Goal: Check status: Check status

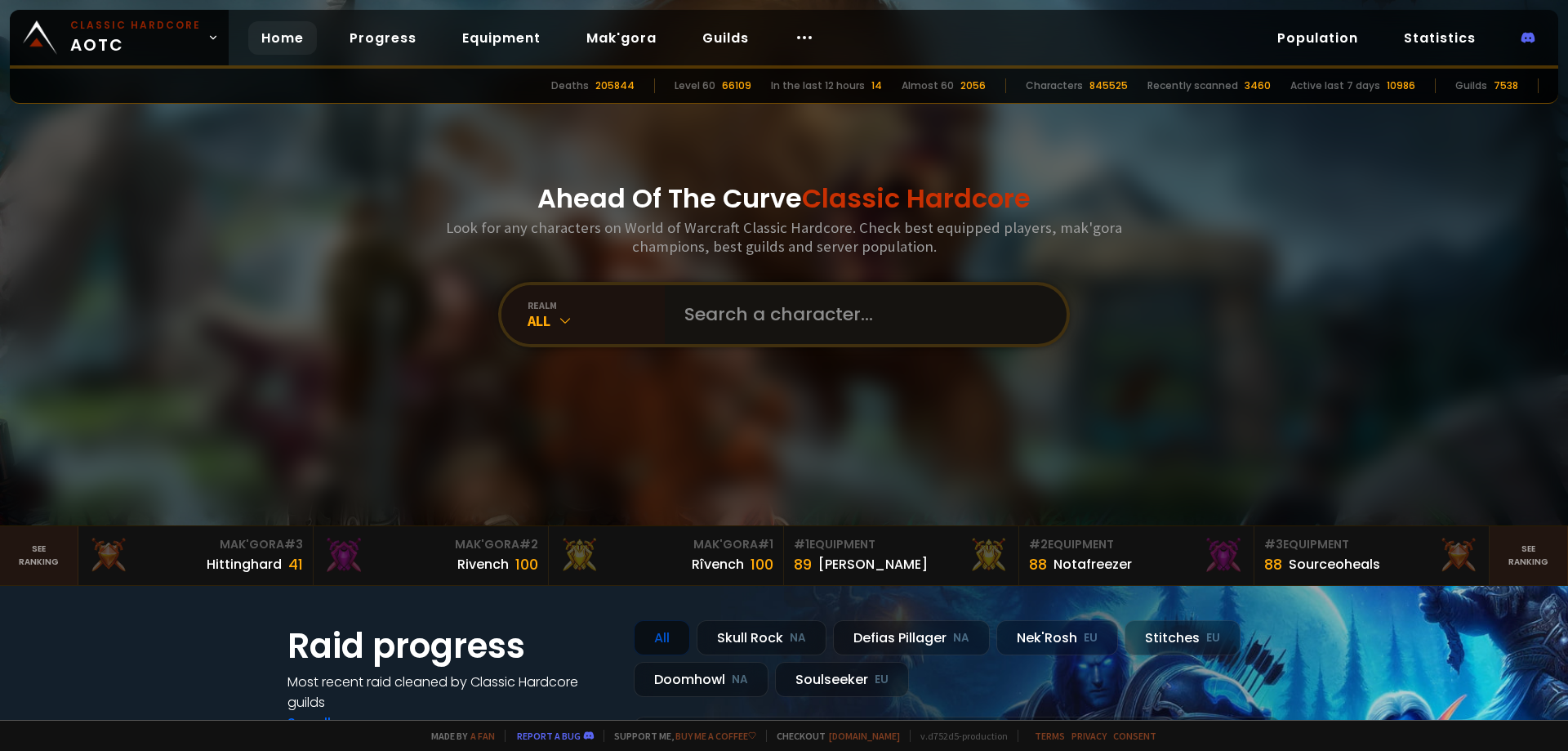
click at [811, 330] on input "text" at bounding box center [860, 313] width 372 height 59
paste input "Rurrur"
type input "Rurrur"
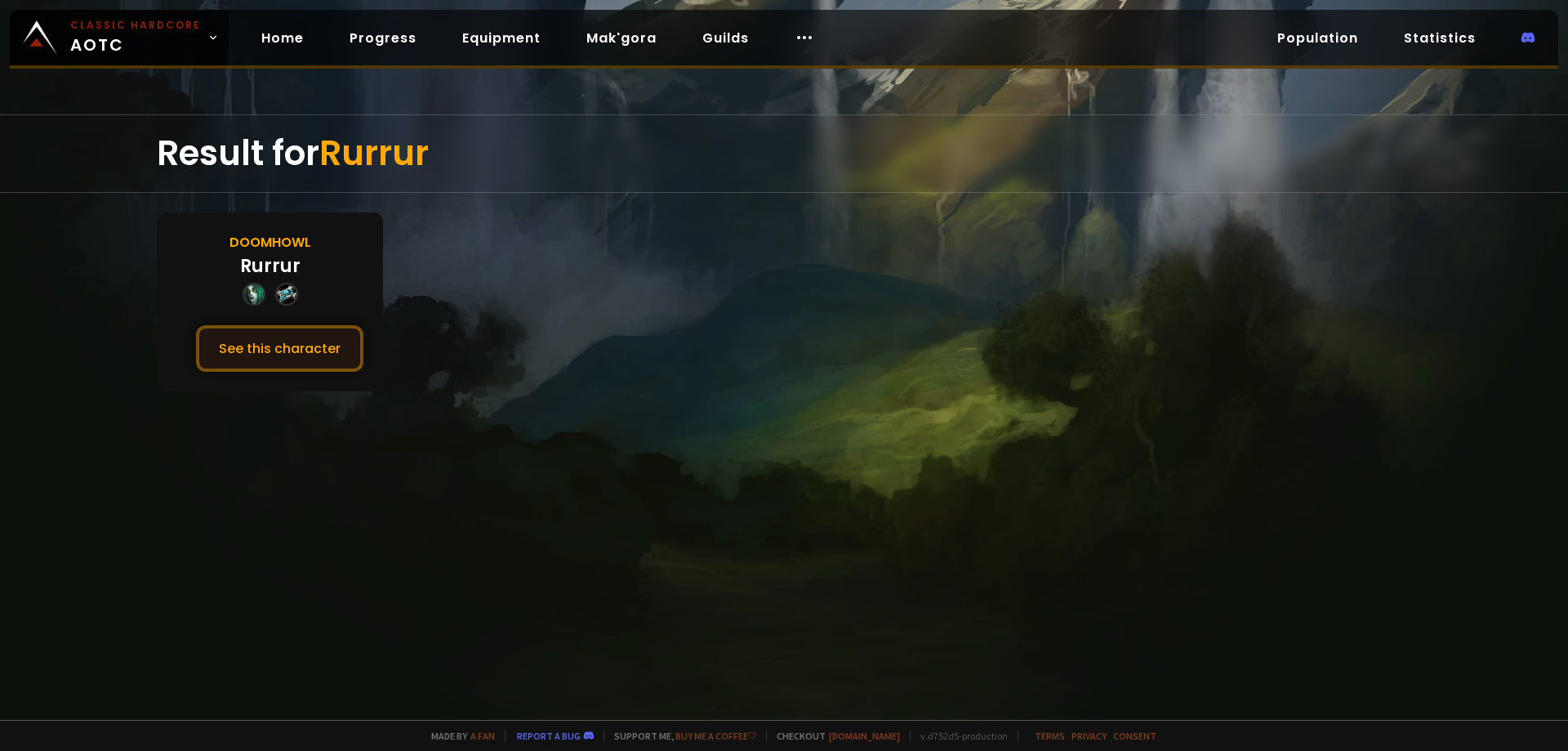
click at [327, 347] on button "See this character" at bounding box center [280, 348] width 168 height 47
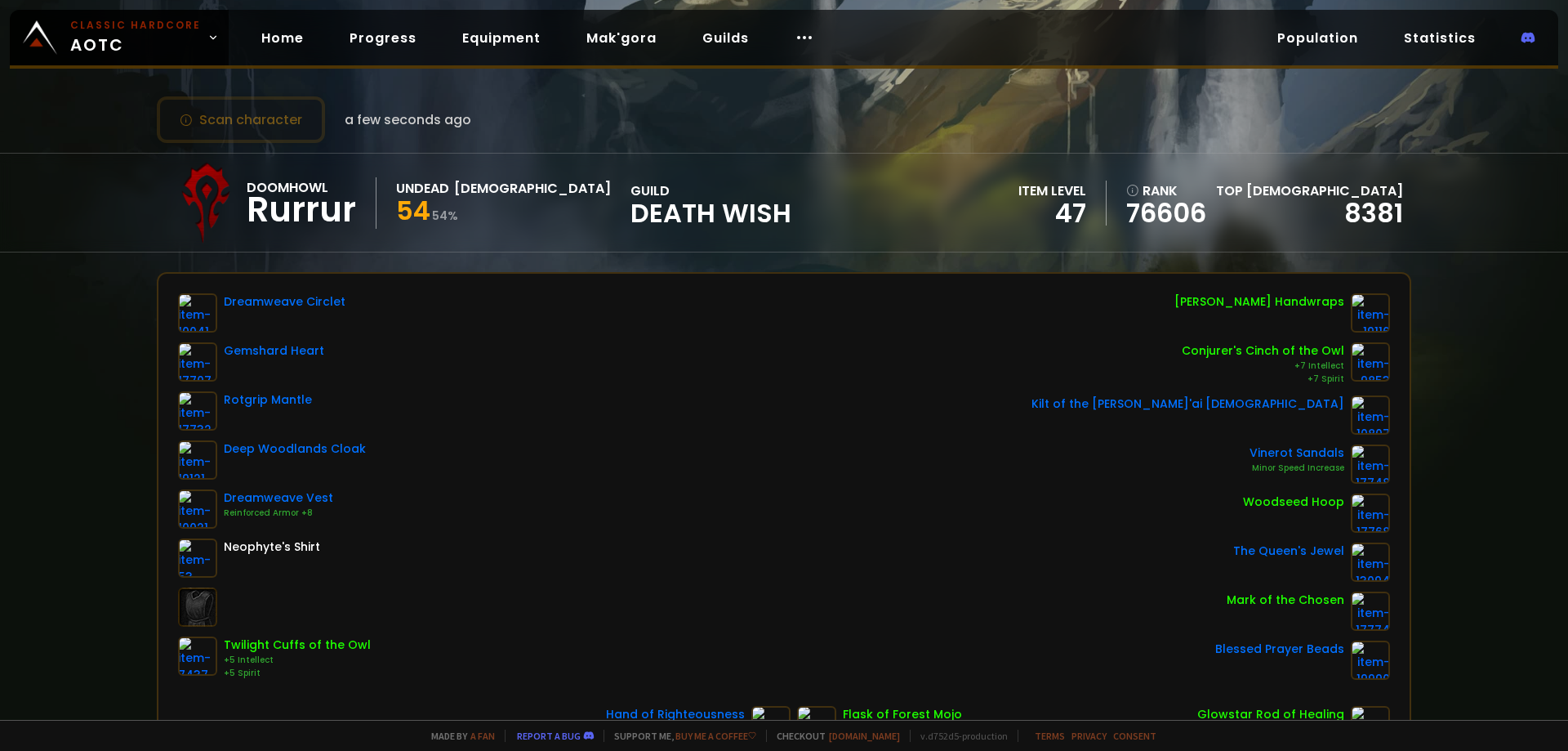
drag, startPoint x: 496, startPoint y: 367, endPoint x: 497, endPoint y: 388, distance: 21.0
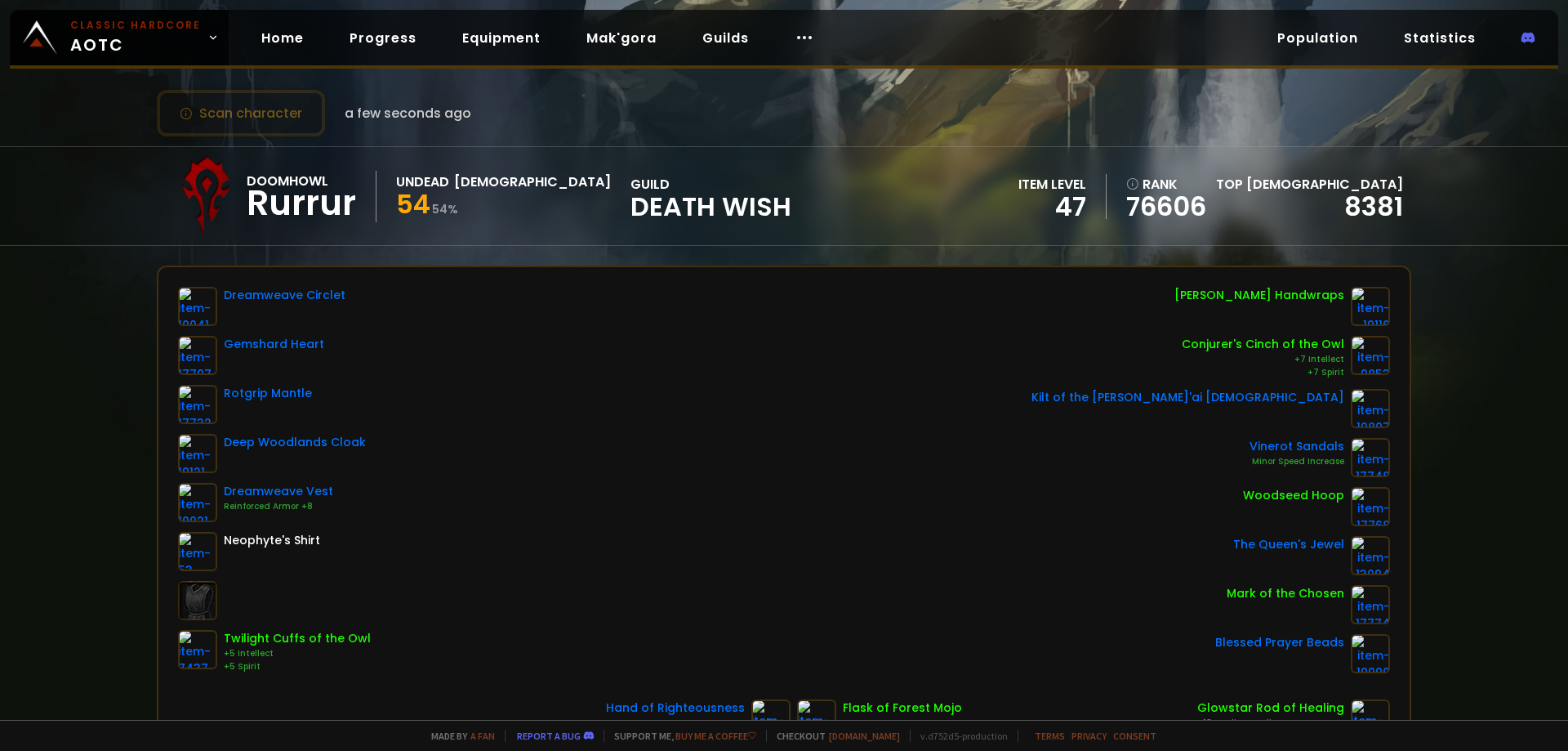
click at [867, 429] on div "Dreamweave Circlet Gemshard Heart Rotgrip Mantle Deep Woodlands Cloak Dreamweav…" at bounding box center [784, 479] width 1212 height 386
click at [187, 43] on span "Classic Hardcore AOTC" at bounding box center [136, 38] width 131 height 40
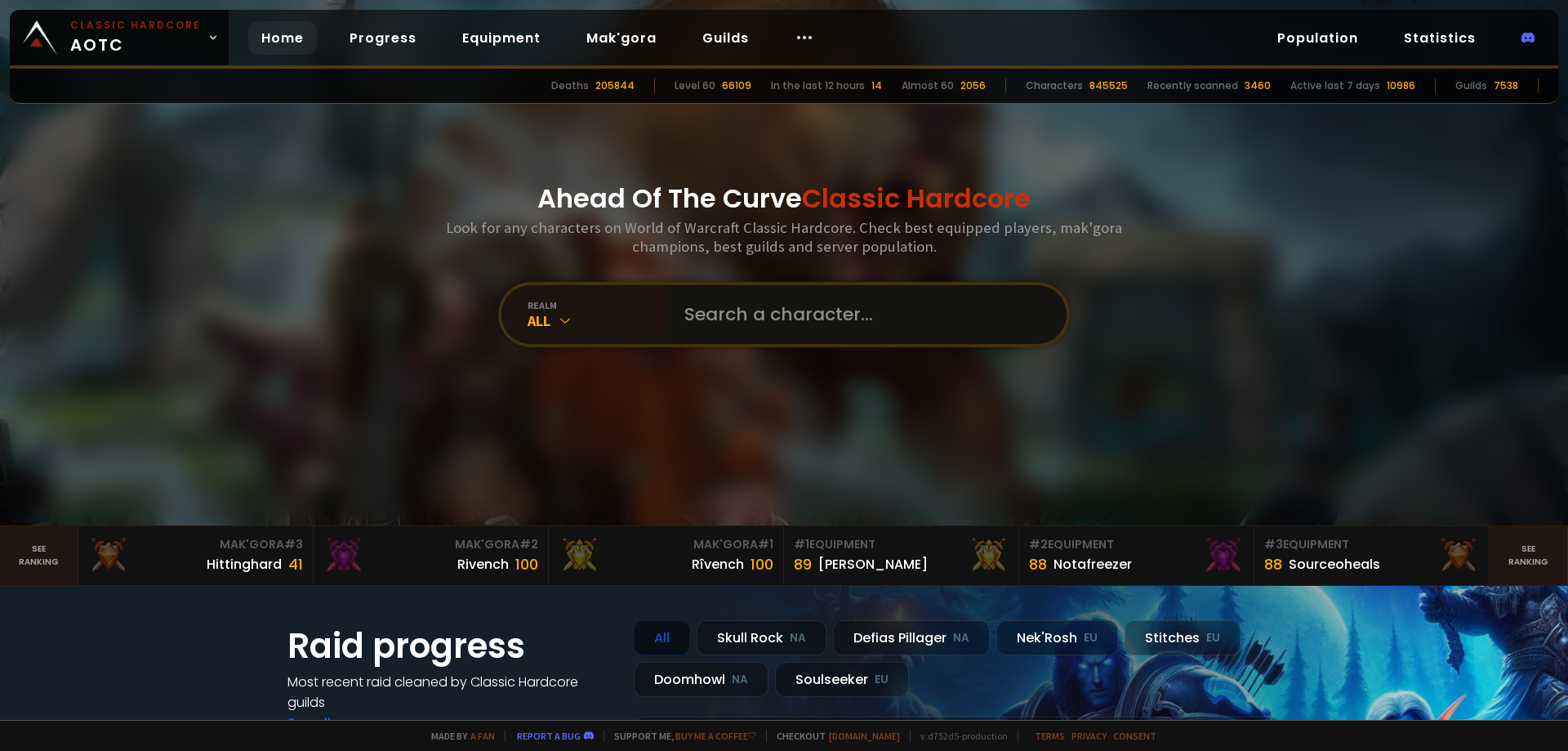
click at [719, 321] on input "text" at bounding box center [860, 313] width 372 height 59
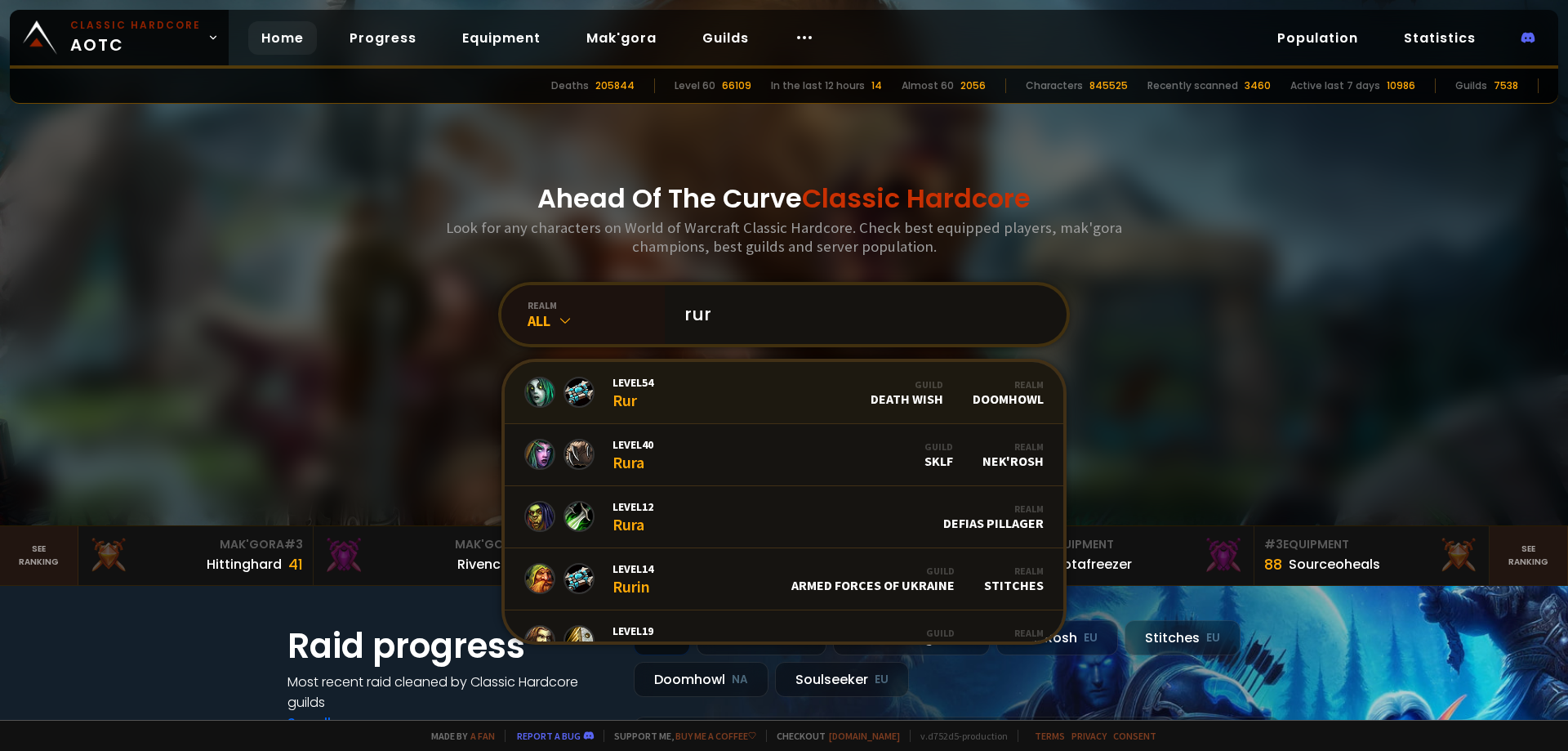
type input "rur"
click at [713, 391] on link "Level 54 Rur Guild Death Wish Realm Doomhowl" at bounding box center [784, 393] width 558 height 63
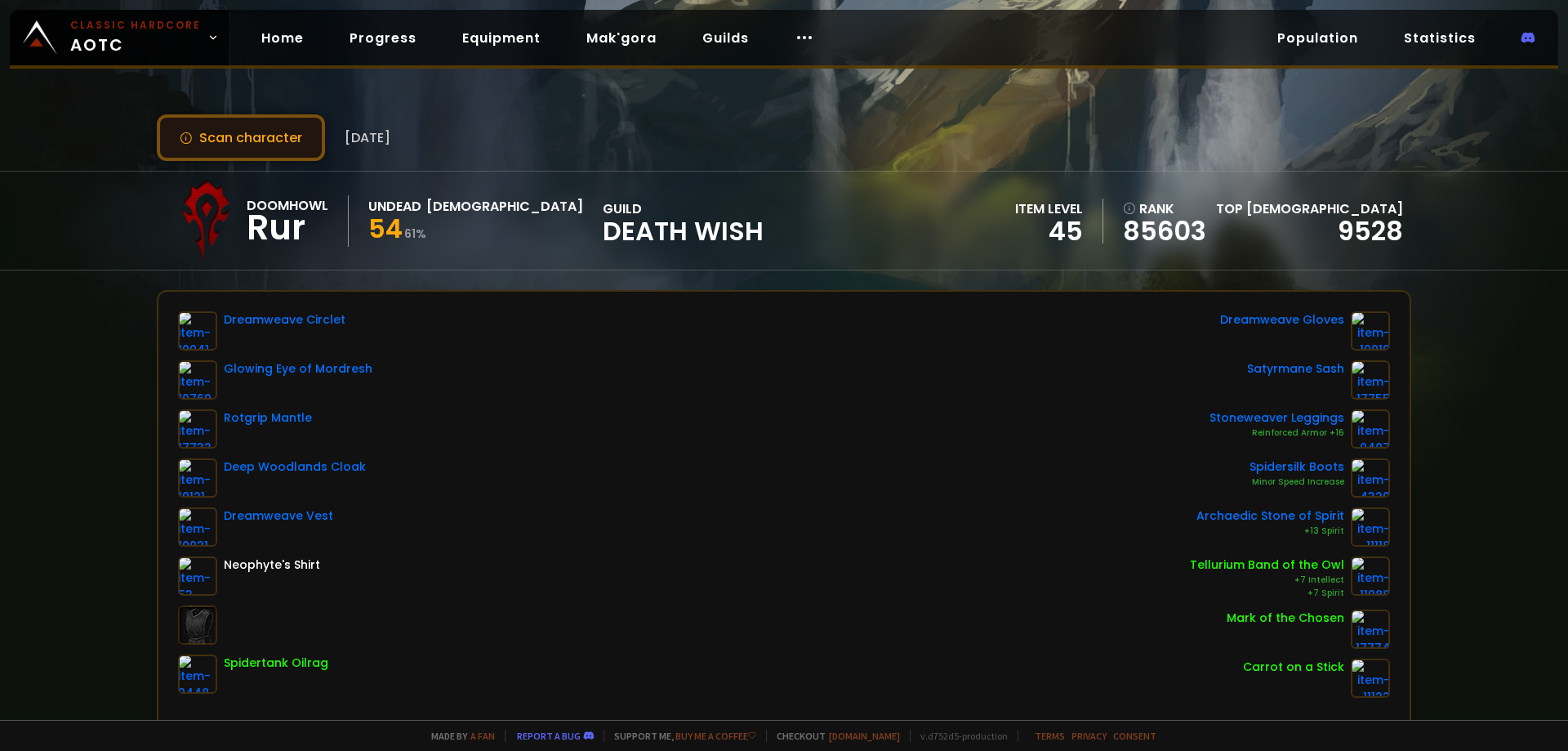
click at [277, 149] on button "Scan character" at bounding box center [241, 137] width 169 height 47
